Goal: Task Accomplishment & Management: Use online tool/utility

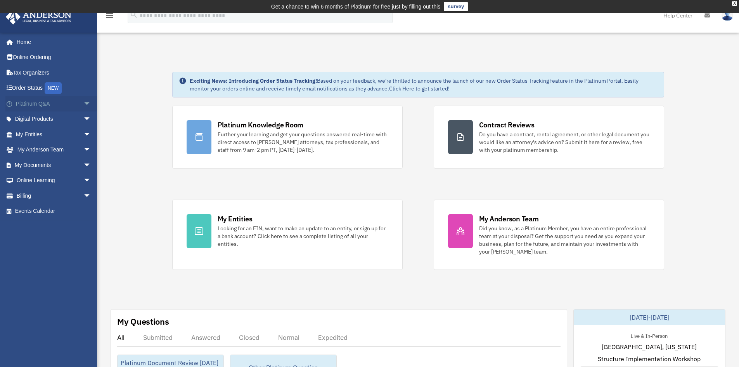
click at [65, 104] on link "Platinum Q&A arrow_drop_down" at bounding box center [53, 104] width 97 height 16
click at [83, 102] on span "arrow_drop_down" at bounding box center [91, 104] width 16 height 16
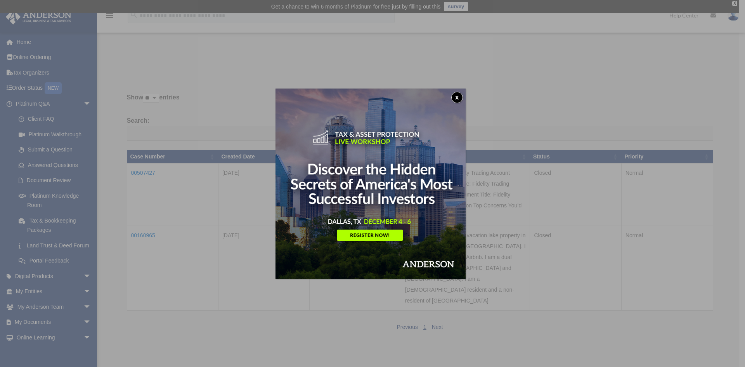
click at [459, 97] on button "x" at bounding box center [457, 98] width 12 height 12
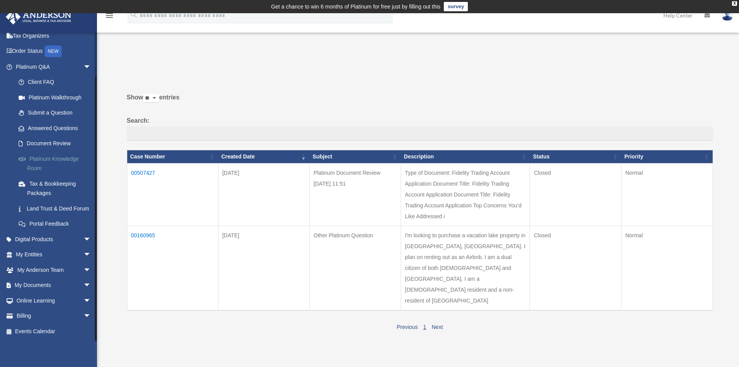
scroll to position [46, 0]
click at [83, 285] on span "arrow_drop_down" at bounding box center [91, 285] width 16 height 16
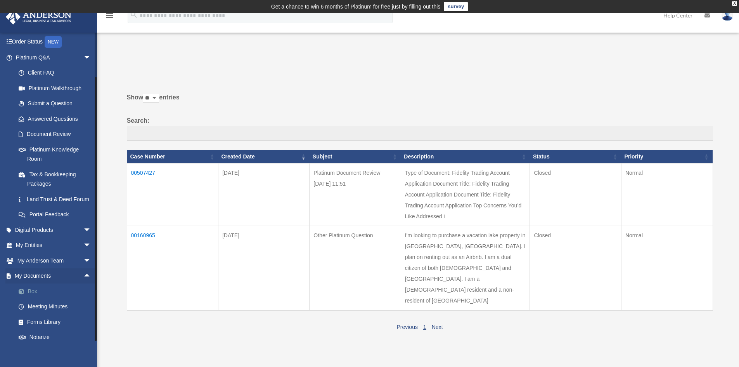
click at [51, 299] on link "Box" at bounding box center [57, 291] width 92 height 16
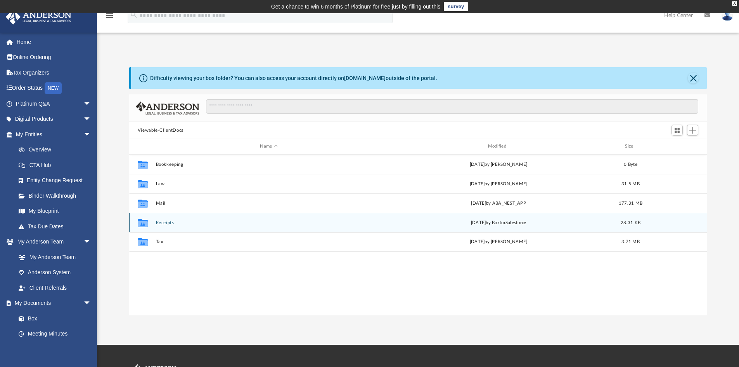
scroll to position [171, 572]
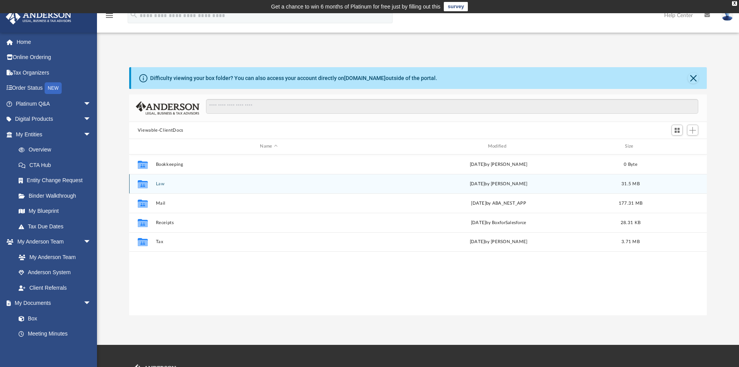
click at [171, 190] on div "Collaborated Folder Law Thu Sep 18 2025 by Laura Hundley 31.5 MB" at bounding box center [418, 183] width 578 height 19
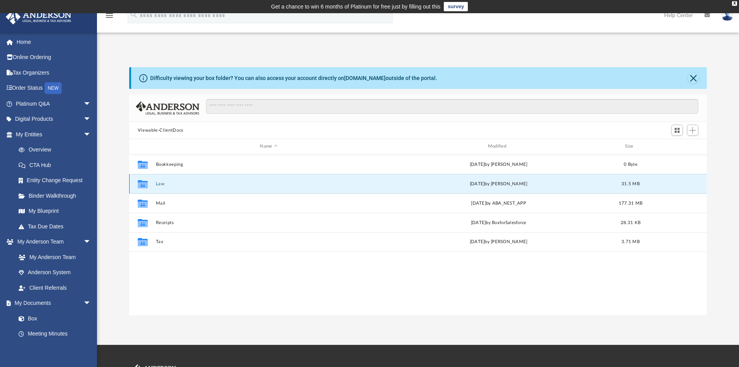
click at [171, 190] on div "Collaborated Folder Law Thu Sep 18 2025 by Laura Hundley 31.5 MB" at bounding box center [418, 183] width 578 height 19
click at [145, 185] on icon "grid" at bounding box center [143, 185] width 10 height 6
click at [140, 185] on icon "grid" at bounding box center [143, 185] width 10 height 6
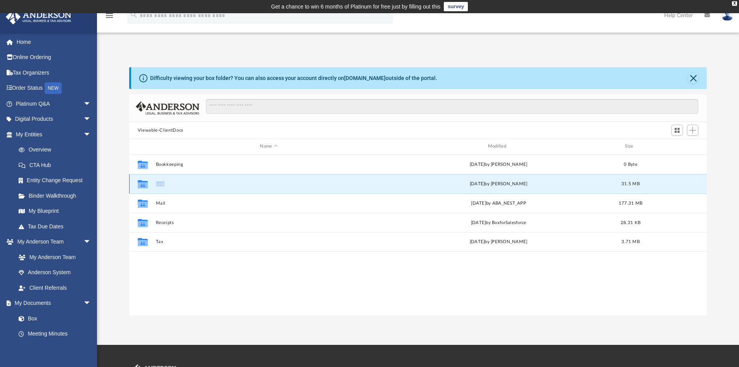
click at [140, 185] on icon "grid" at bounding box center [143, 185] width 10 height 6
click at [162, 184] on button "Law" at bounding box center [269, 183] width 226 height 5
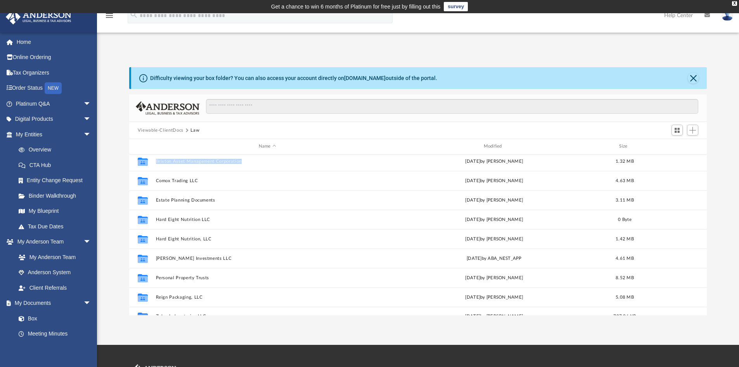
scroll to position [33, 0]
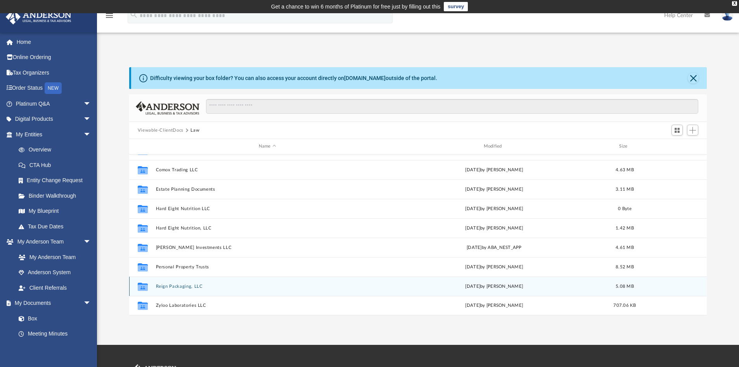
click at [187, 288] on button "Reign Packaging, LLC" at bounding box center [267, 286] width 223 height 5
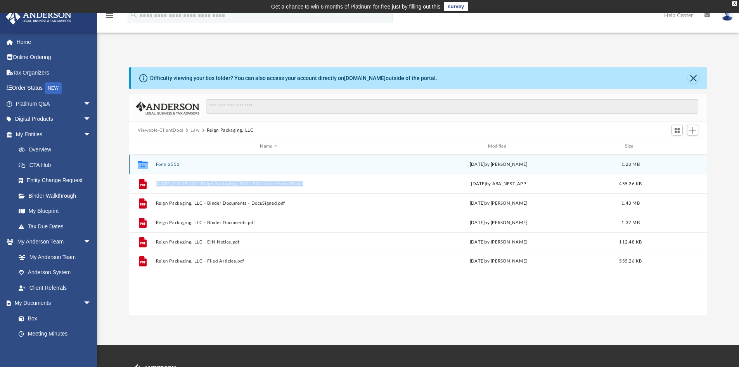
scroll to position [0, 0]
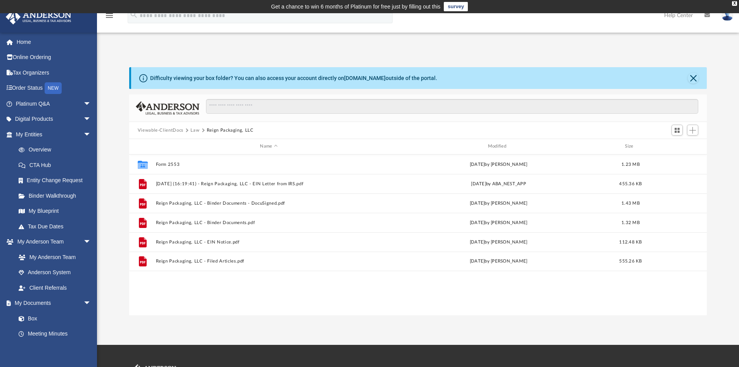
click at [257, 301] on div "Collaborated Folder Form 2553 Thu Sep 18 2025 by Laura Hundley 1.23 MB File 202…" at bounding box center [418, 234] width 578 height 161
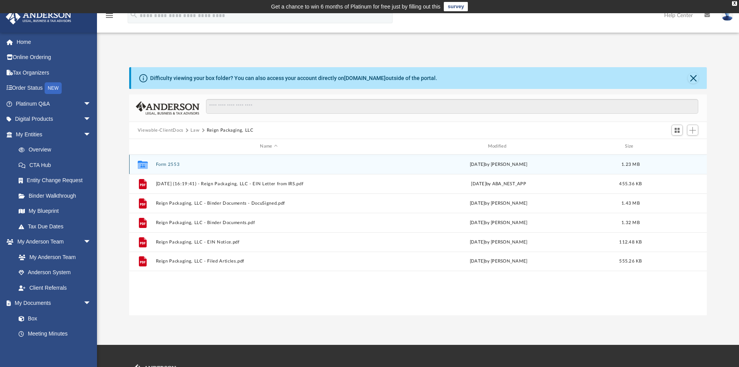
click at [172, 164] on button "Form 2553" at bounding box center [269, 164] width 226 height 5
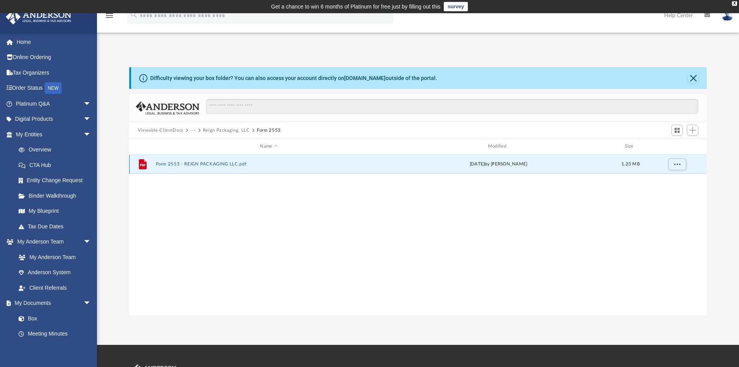
click at [172, 164] on button "Form 2553 - REIGN PACKAGING LLC.pdf" at bounding box center [269, 163] width 226 height 5
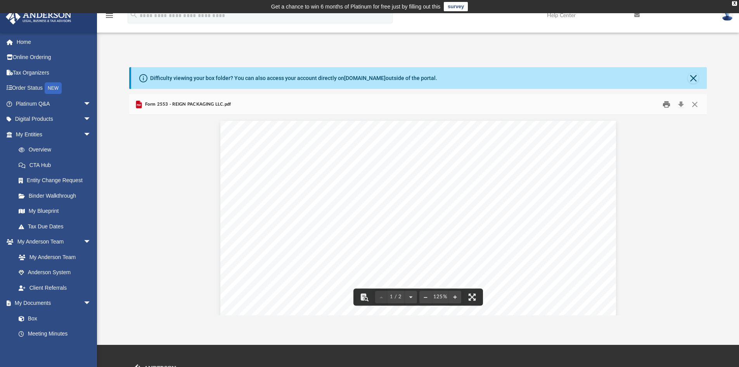
click at [665, 103] on button "Print" at bounding box center [667, 105] width 16 height 12
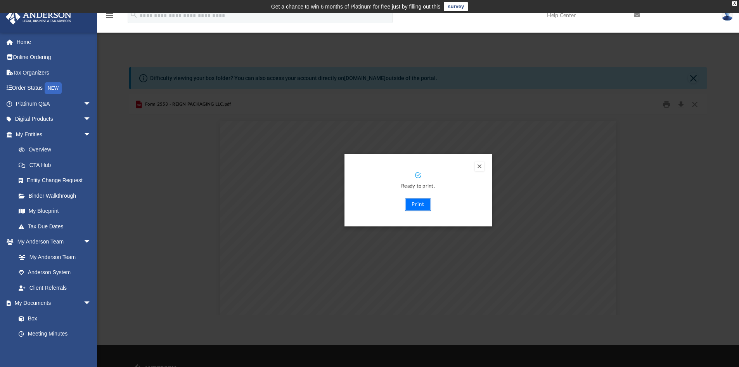
click at [418, 204] on button "Print" at bounding box center [418, 204] width 26 height 12
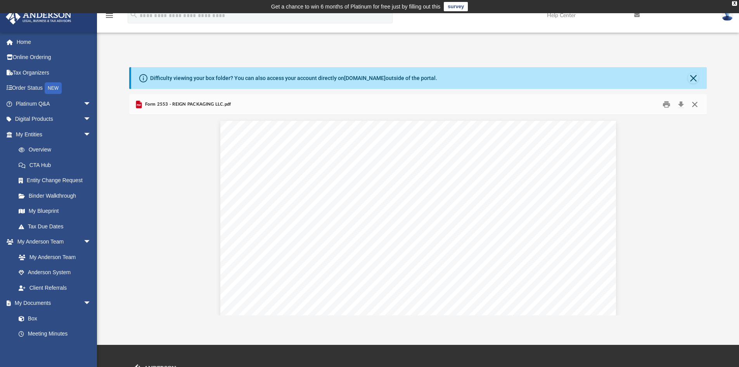
click at [697, 102] on button "Close" at bounding box center [695, 105] width 14 height 12
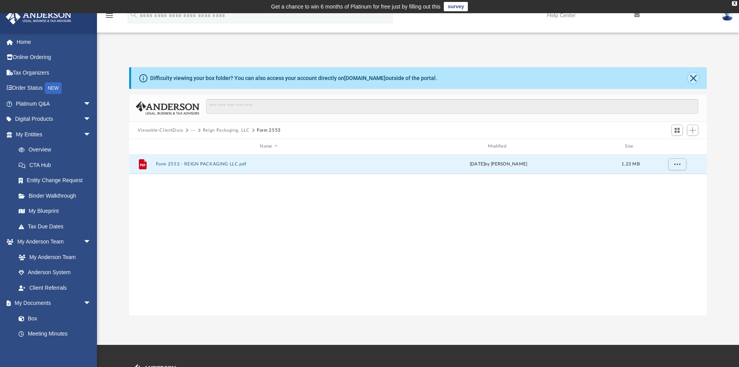
click at [693, 78] on button "Close" at bounding box center [693, 78] width 11 height 11
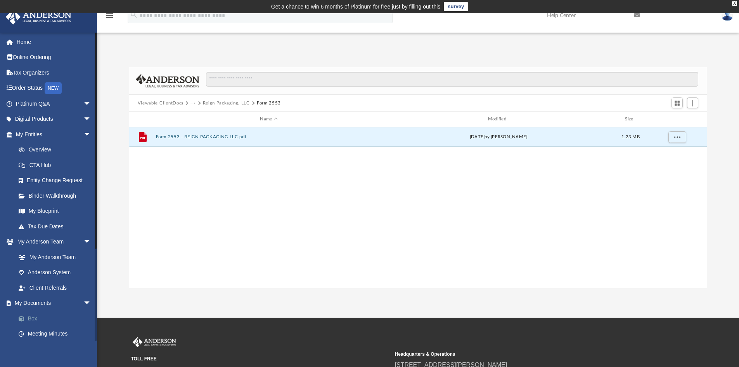
click at [43, 316] on link "Box" at bounding box center [57, 318] width 92 height 16
click at [37, 317] on link "Box" at bounding box center [57, 318] width 92 height 16
click at [734, 4] on div "X" at bounding box center [734, 3] width 5 height 5
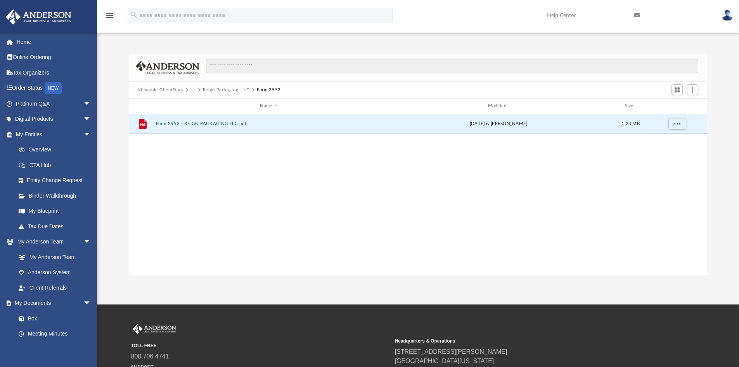
click at [225, 89] on button "Reign Packaging, LLC" at bounding box center [226, 89] width 47 height 7
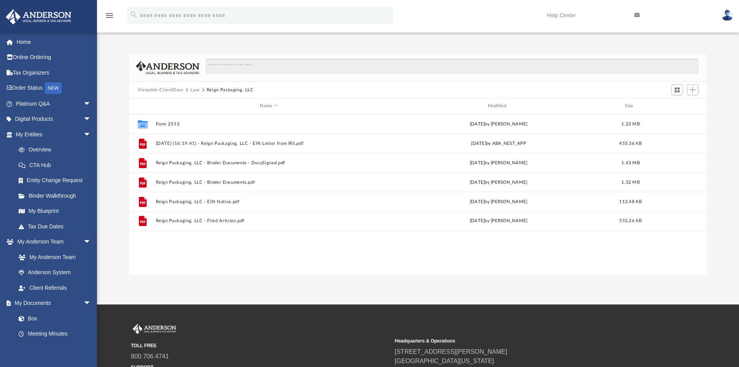
click at [165, 87] on button "Viewable-ClientDocs" at bounding box center [161, 89] width 46 height 7
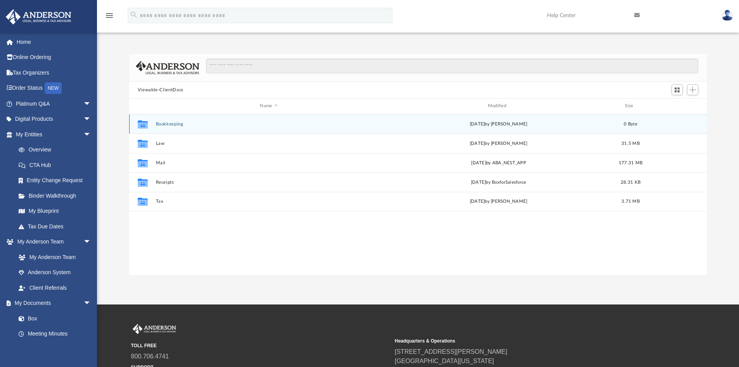
click at [161, 125] on button "Bookkeeping" at bounding box center [269, 123] width 226 height 5
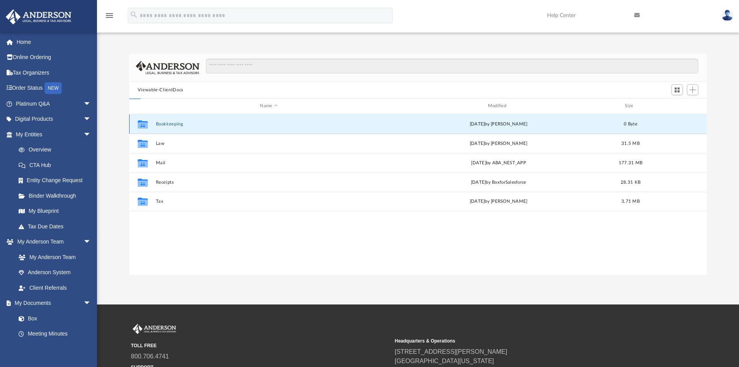
click at [161, 125] on button "Bookkeeping" at bounding box center [269, 123] width 226 height 5
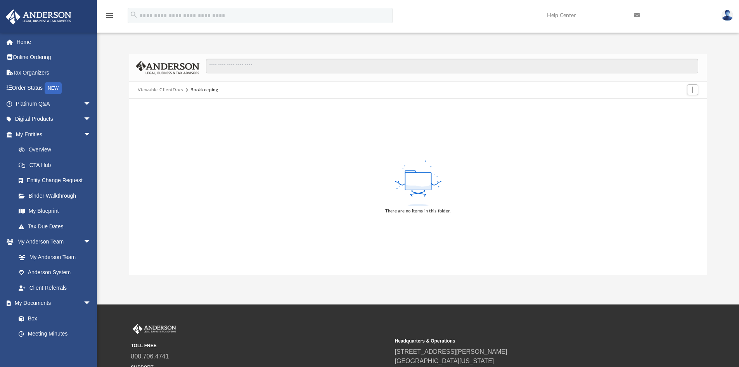
click at [158, 90] on button "Viewable-ClientDocs" at bounding box center [161, 89] width 46 height 7
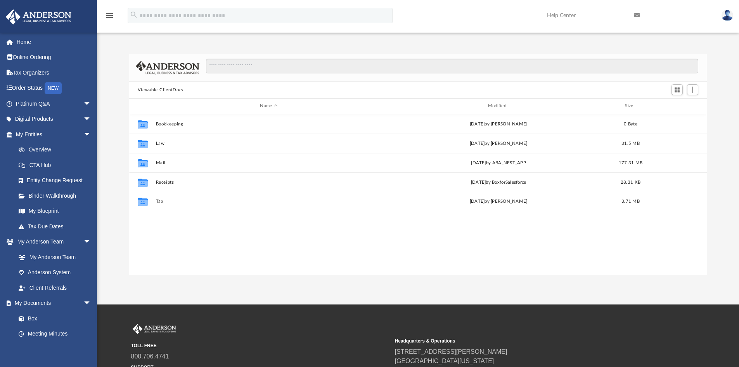
scroll to position [171, 572]
click at [693, 90] on span "Add" at bounding box center [692, 89] width 7 height 7
click at [402, 254] on div "Collaborated Folder Bookkeeping Thu Feb 18 2021 by Vincent Rojo 0 Byte Collabor…" at bounding box center [418, 194] width 578 height 161
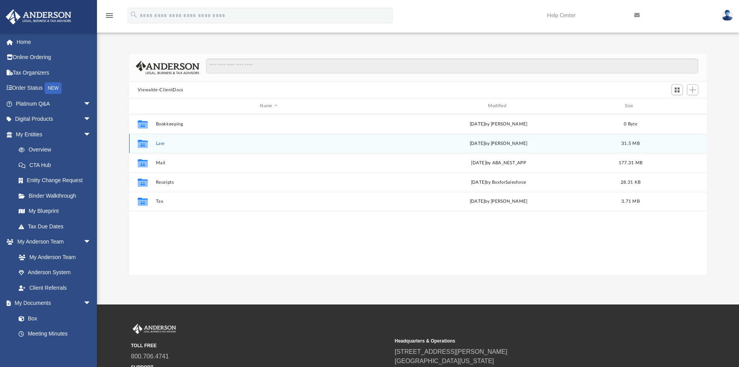
click at [195, 144] on button "Law" at bounding box center [269, 143] width 226 height 5
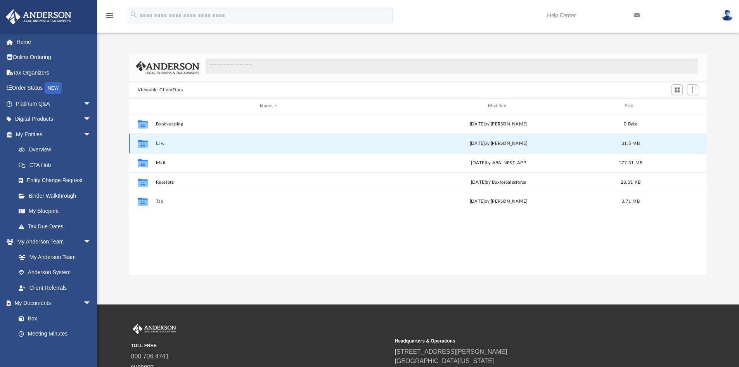
click at [195, 144] on button "Law" at bounding box center [269, 143] width 226 height 5
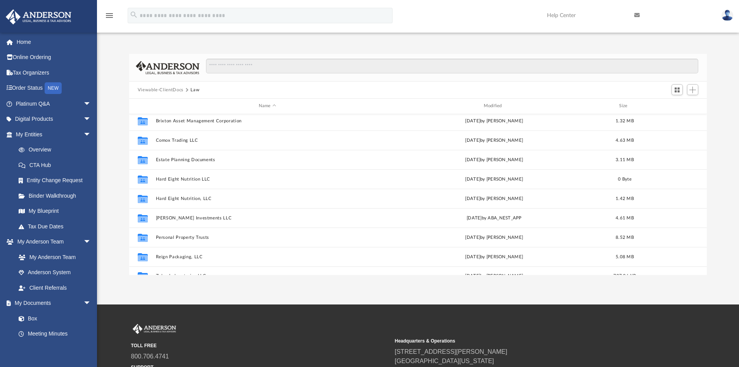
scroll to position [33, 0]
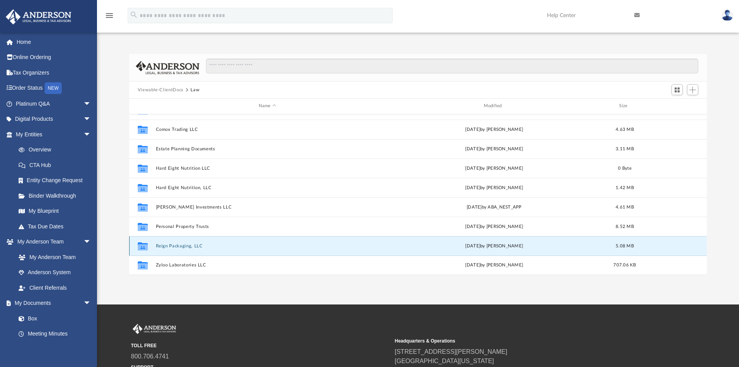
click at [176, 244] on button "Reign Packaging, LLC" at bounding box center [267, 245] width 223 height 5
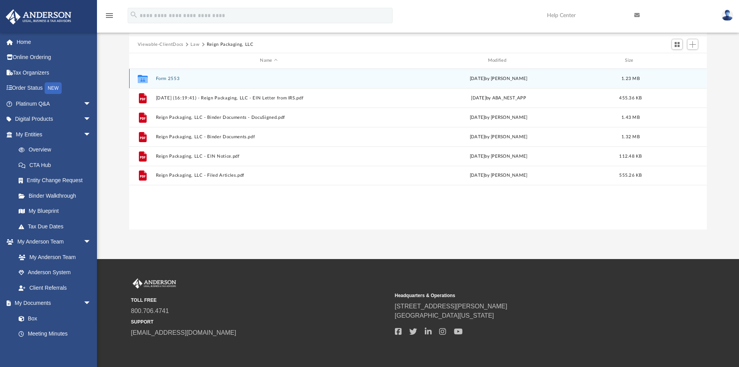
scroll to position [0, 0]
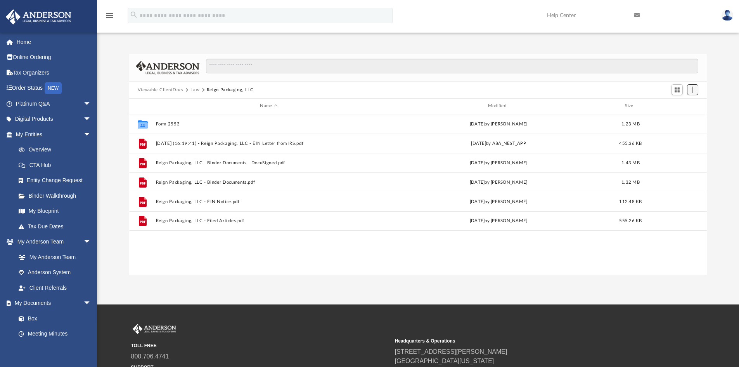
click at [694, 92] on span "Add" at bounding box center [692, 89] width 7 height 7
click at [680, 104] on li "Upload" at bounding box center [681, 105] width 25 height 8
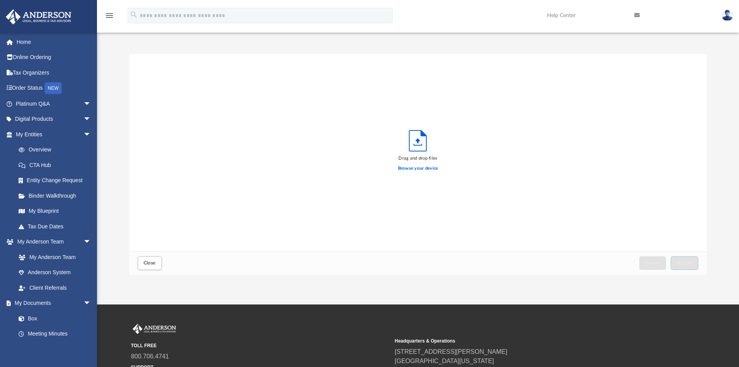
scroll to position [191, 572]
click at [408, 170] on label "Browse your device" at bounding box center [418, 168] width 40 height 7
click at [0, 0] on input "Browse your device" at bounding box center [0, 0] width 0 height 0
click at [686, 263] on span "Upload" at bounding box center [684, 262] width 16 height 5
click at [146, 260] on button "Close" at bounding box center [150, 263] width 24 height 14
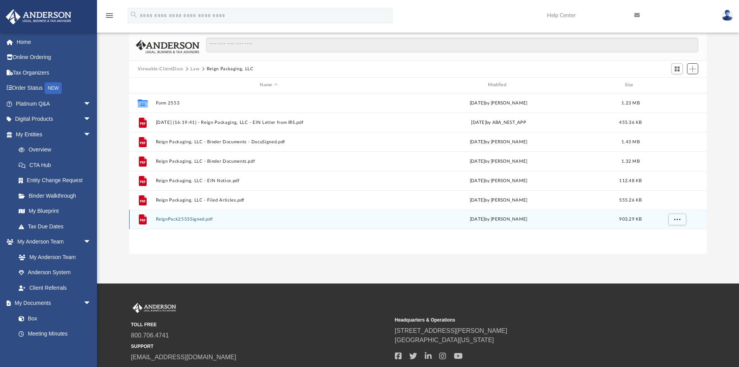
scroll to position [39, 0]
